Goal: Navigation & Orientation: Find specific page/section

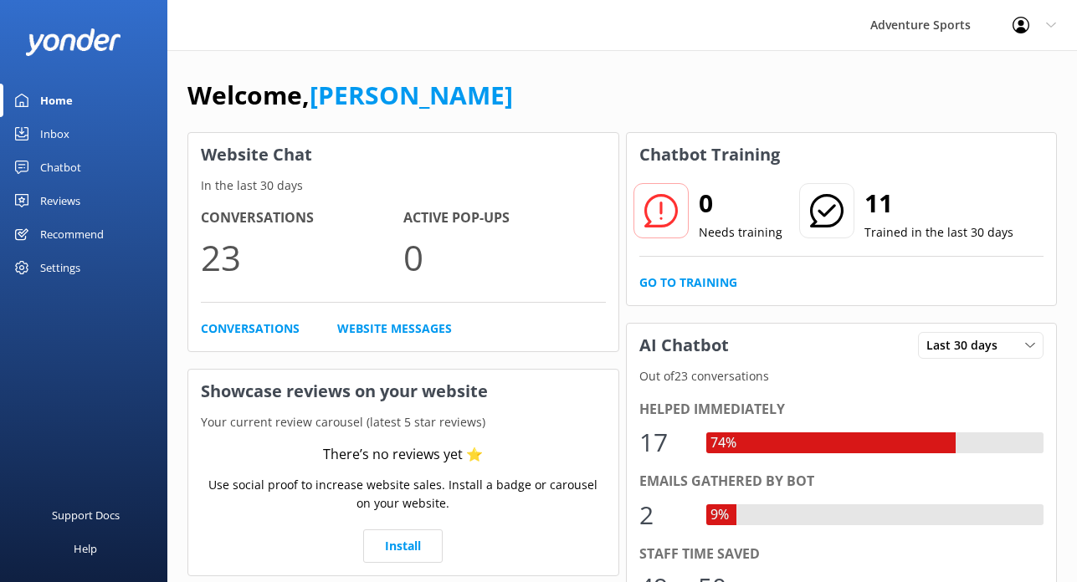
click at [45, 133] on div "Inbox" at bounding box center [54, 133] width 29 height 33
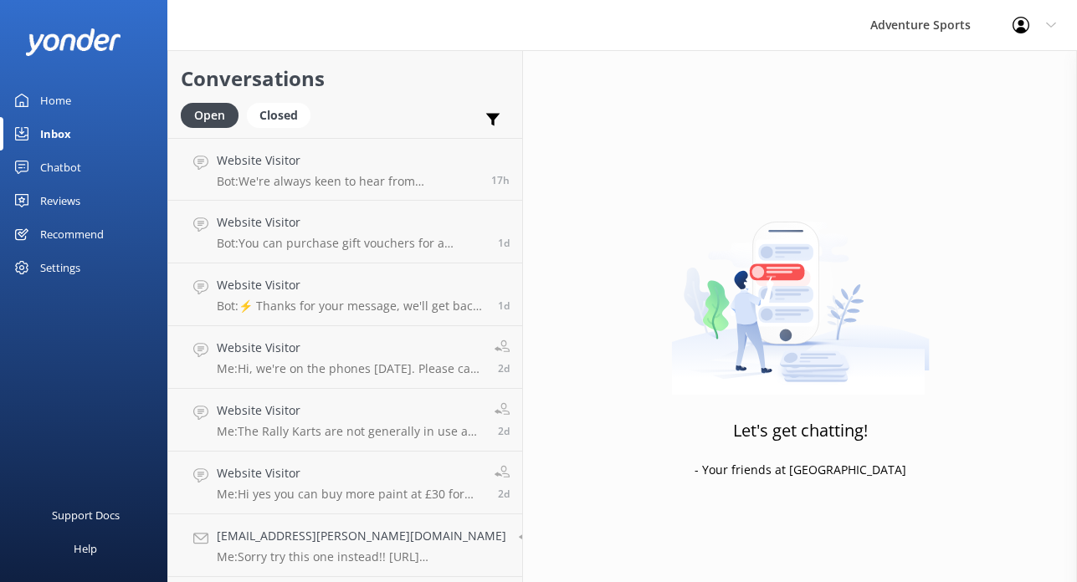
click at [52, 102] on div "Home" at bounding box center [55, 100] width 31 height 33
